Goal: Browse casually

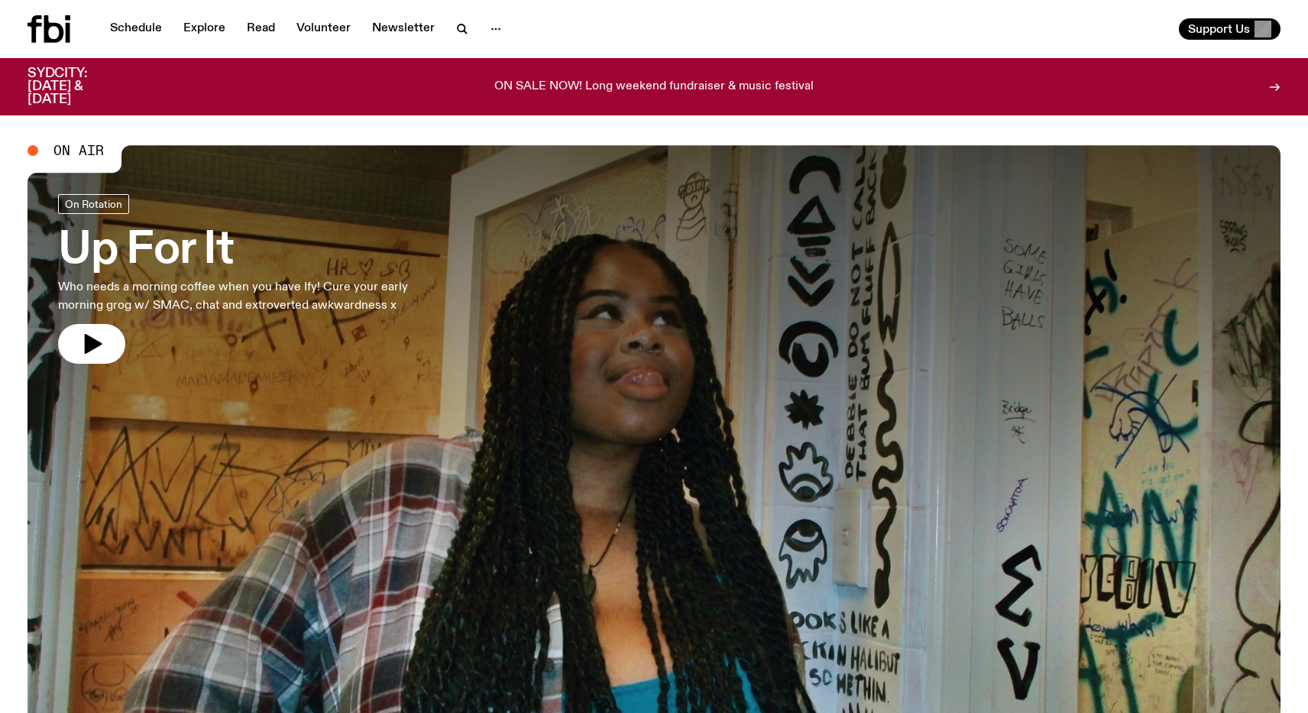
click at [584, 80] on p "ON SALE NOW! Long weekend fundraiser & music festival" at bounding box center [653, 87] width 319 height 14
click at [212, 28] on link "Explore" at bounding box center [204, 28] width 60 height 21
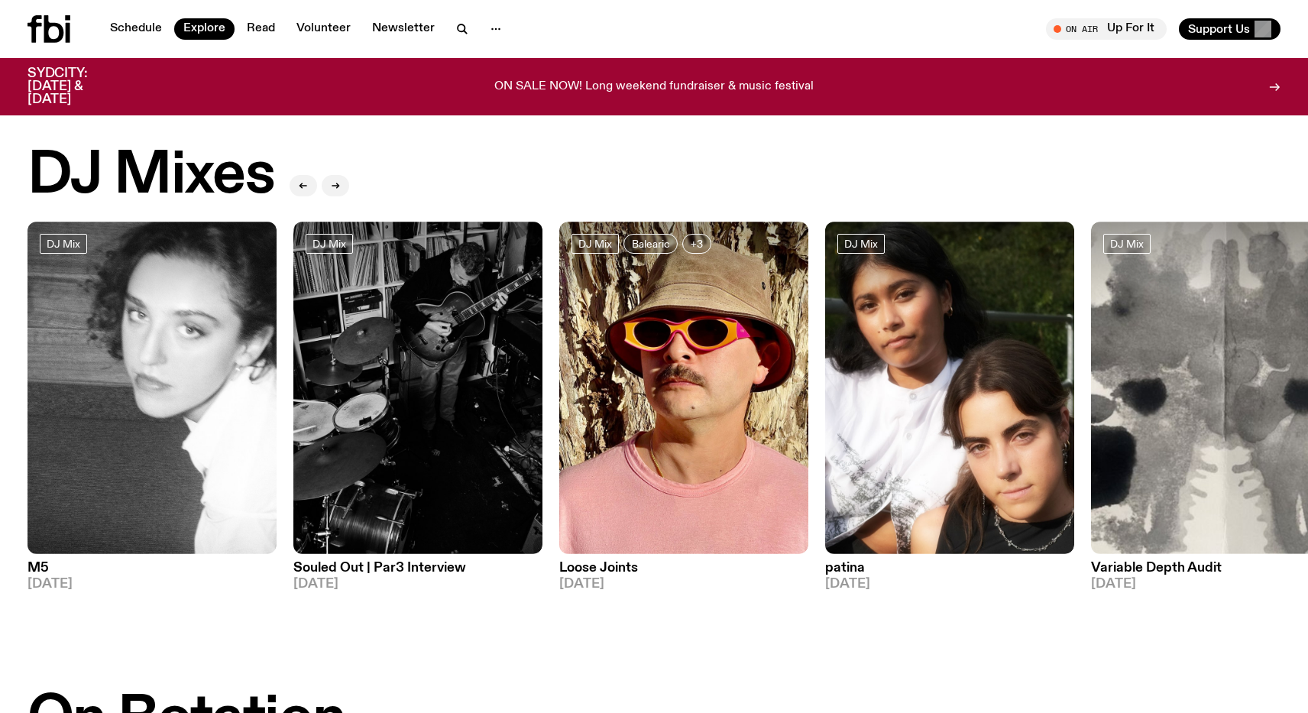
scroll to position [32, 0]
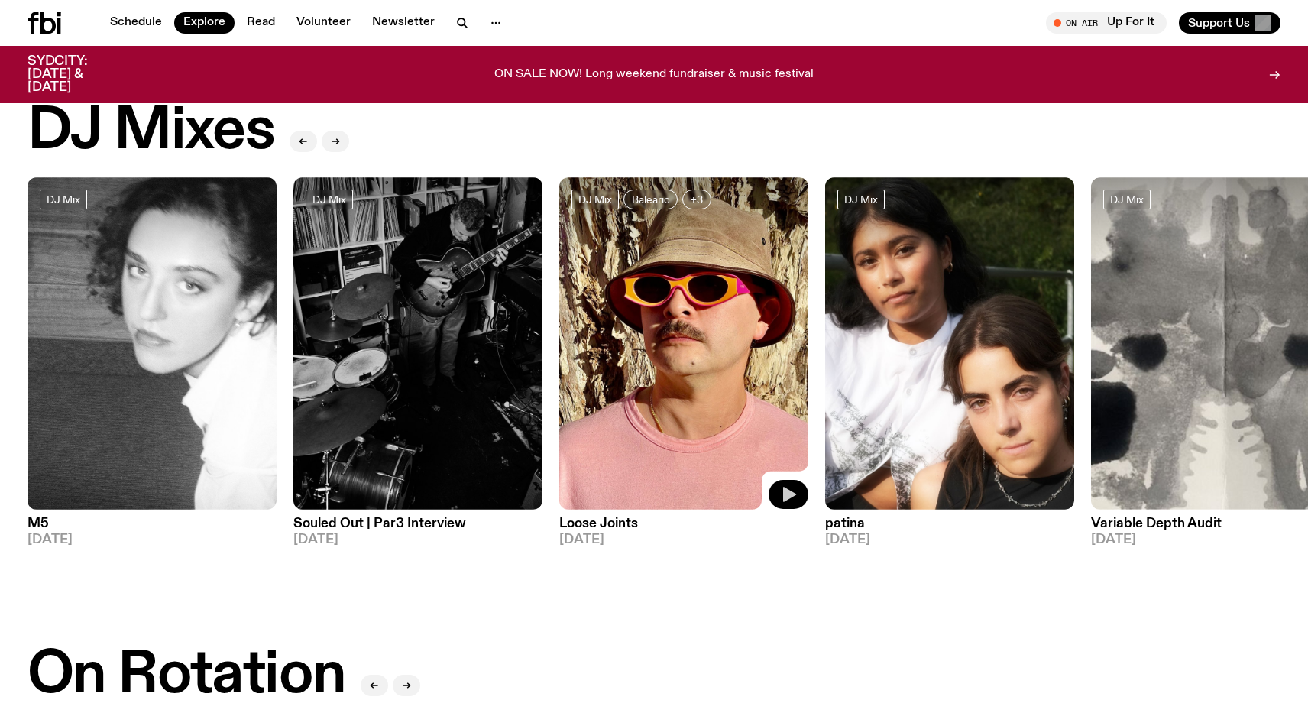
click at [788, 496] on icon "button" at bounding box center [789, 494] width 13 height 15
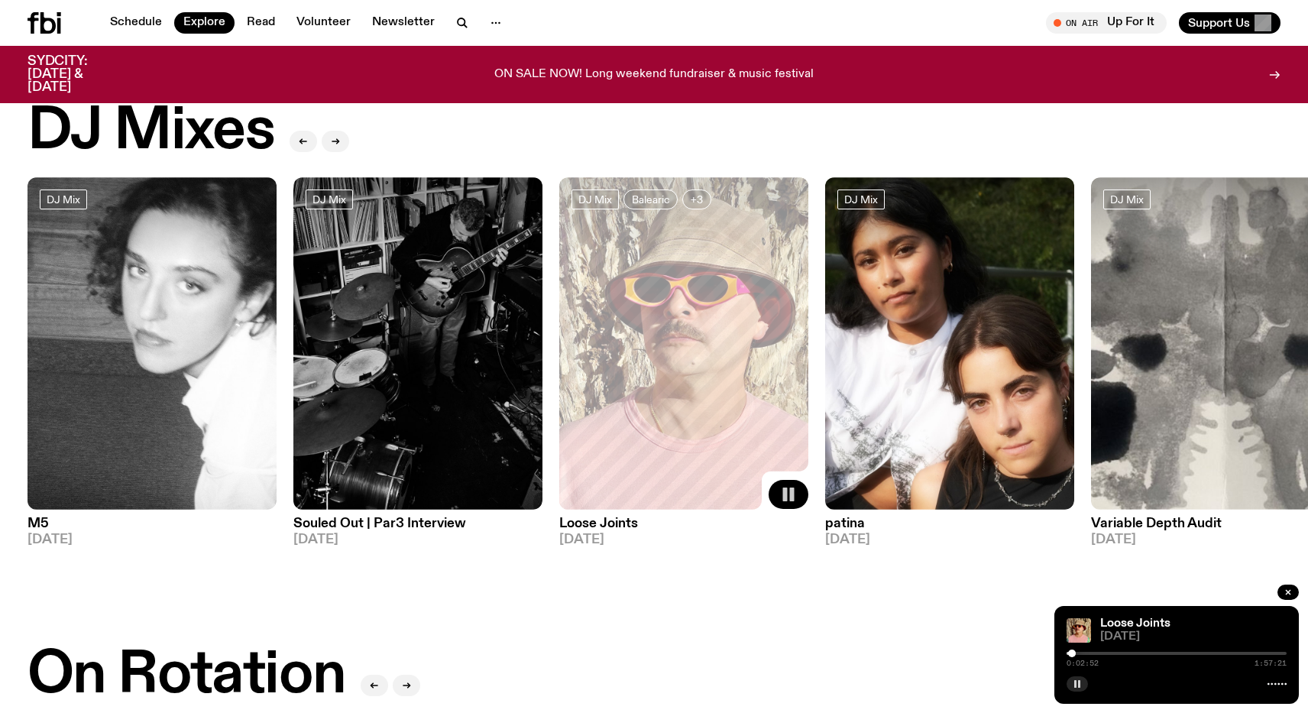
click at [1077, 689] on button "button" at bounding box center [1076, 683] width 21 height 15
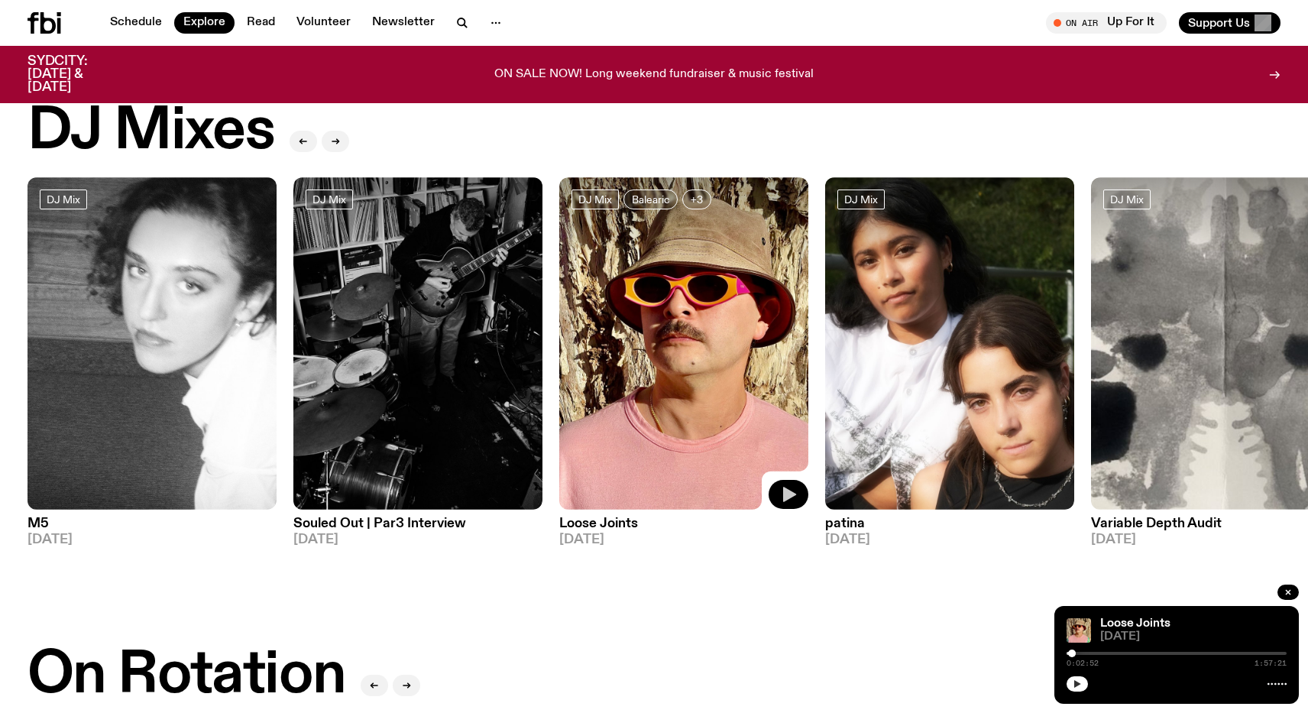
click at [1077, 689] on button "button" at bounding box center [1076, 683] width 21 height 15
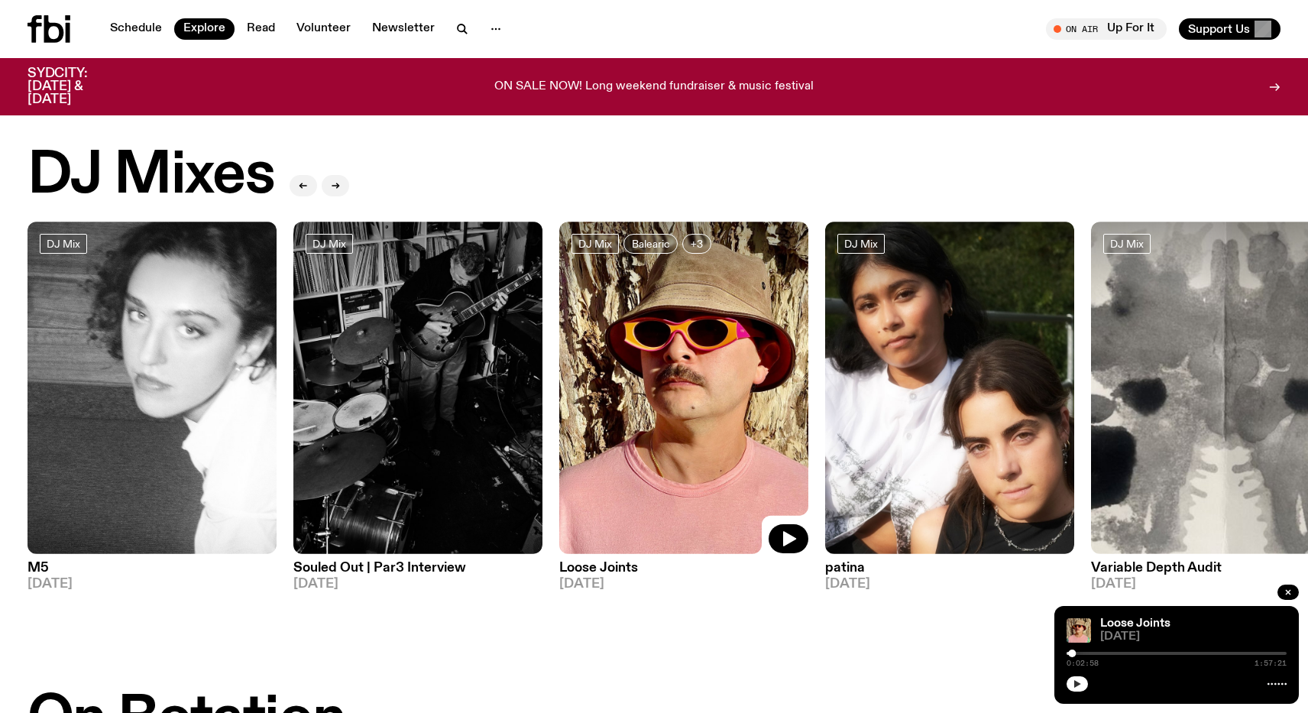
click at [1080, 681] on icon "button" at bounding box center [1076, 683] width 9 height 9
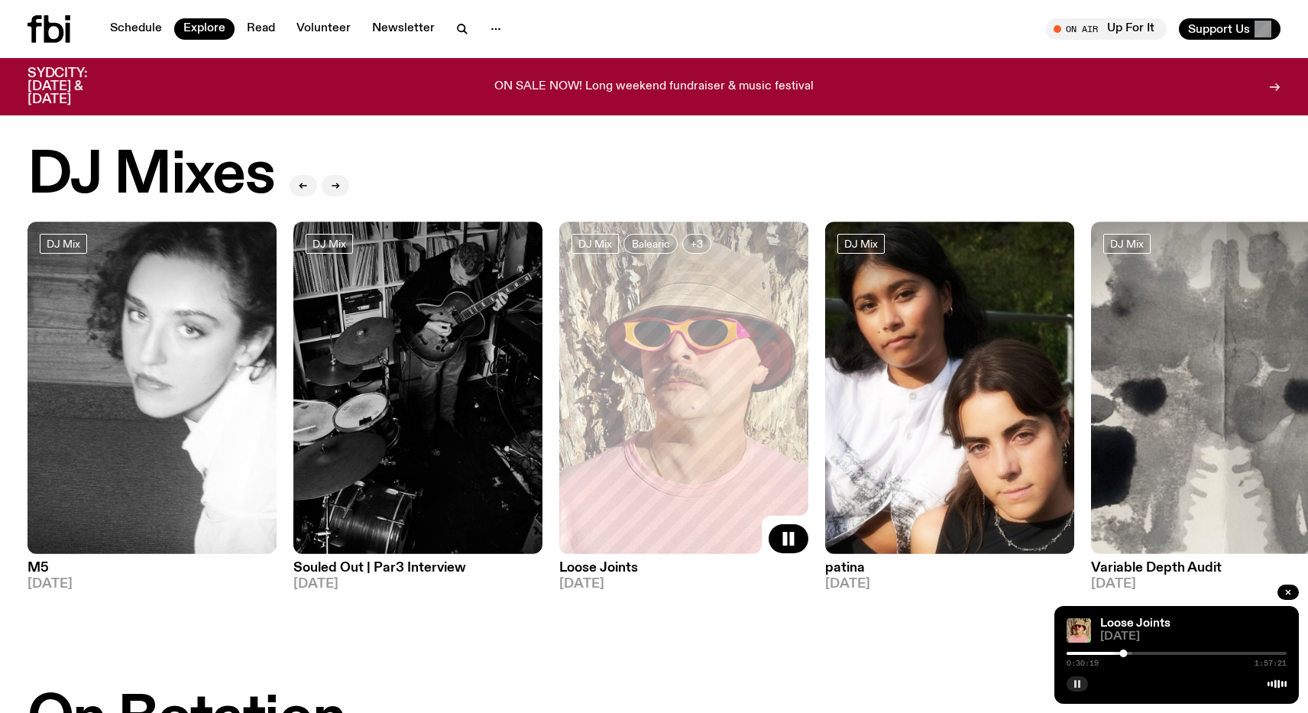
click at [1071, 677] on button "button" at bounding box center [1076, 683] width 21 height 15
